Goal: Transaction & Acquisition: Purchase product/service

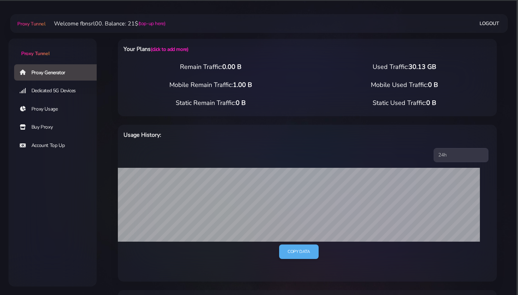
click at [43, 127] on link "Buy Proxy" at bounding box center [58, 127] width 88 height 16
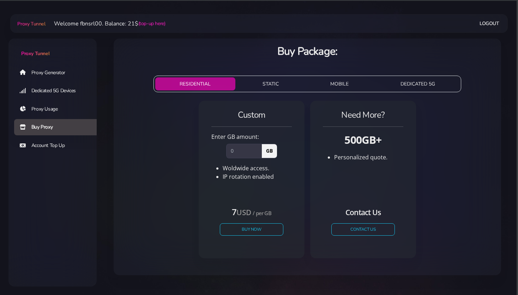
click at [278, 83] on button "STATIC" at bounding box center [270, 83] width 65 height 13
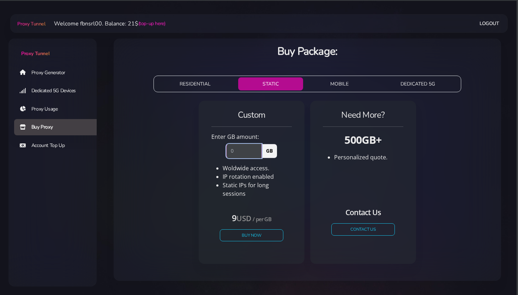
click at [244, 155] on input "number" at bounding box center [244, 151] width 36 height 14
type input "1"
click at [251, 229] on button "Buy Now" at bounding box center [251, 235] width 65 height 12
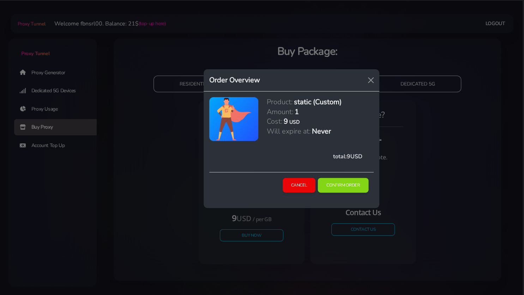
click at [341, 179] on button "Confirm Order" at bounding box center [343, 185] width 51 height 15
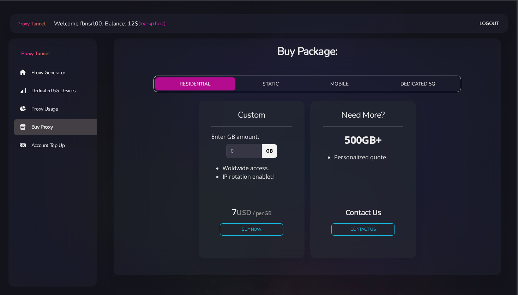
click at [52, 73] on link "Proxy Generator" at bounding box center [58, 72] width 88 height 16
